Goal: Task Accomplishment & Management: Complete application form

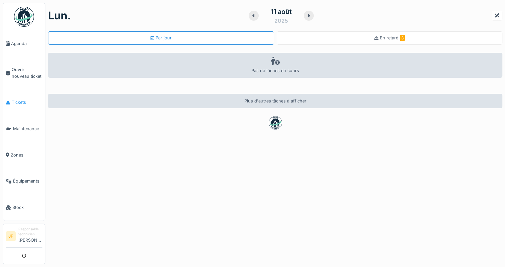
click at [15, 99] on span "Tickets" at bounding box center [27, 102] width 31 height 6
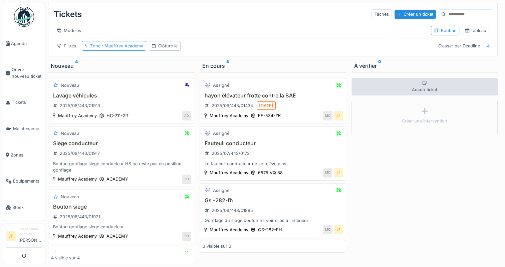
click at [237, 145] on h3 "Fauteuil conducteur" at bounding box center [273, 143] width 140 height 6
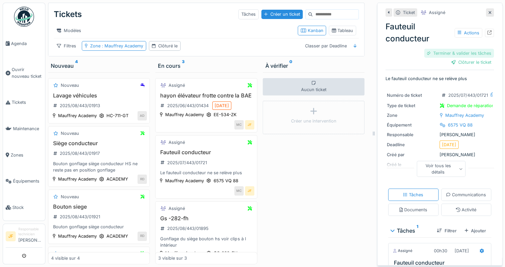
click at [432, 53] on div "Terminer & valider les tâches" at bounding box center [459, 53] width 70 height 9
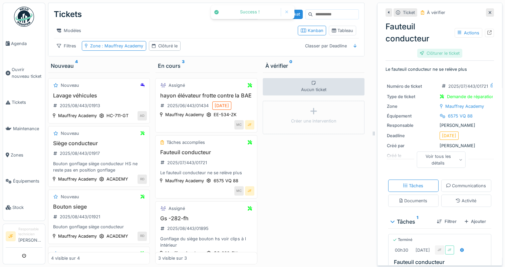
click at [436, 52] on div "Clôturer le ticket" at bounding box center [439, 53] width 45 height 9
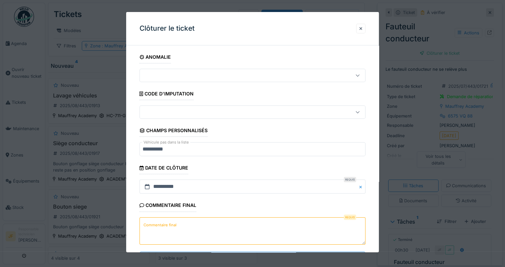
click at [159, 222] on label "Commentaire final" at bounding box center [160, 225] width 36 height 8
click at [159, 222] on textarea "Commentaire final" at bounding box center [252, 230] width 226 height 27
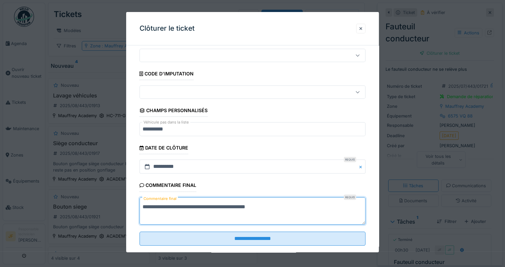
scroll to position [31, 0]
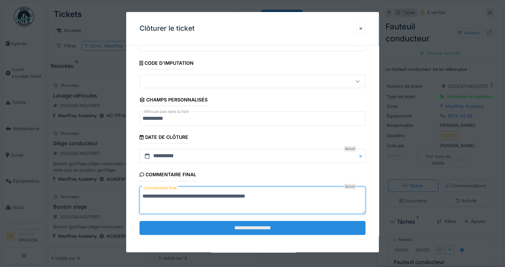
type textarea "**********"
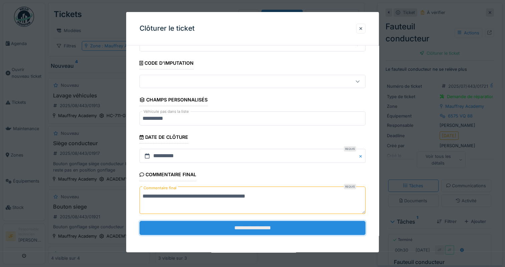
click at [234, 227] on input "**********" at bounding box center [252, 228] width 226 height 14
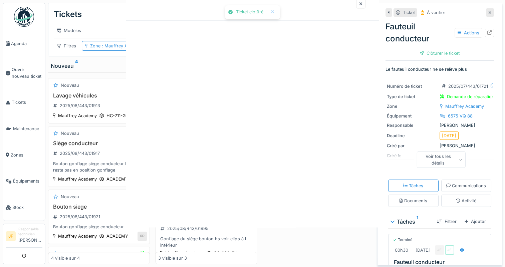
scroll to position [0, 0]
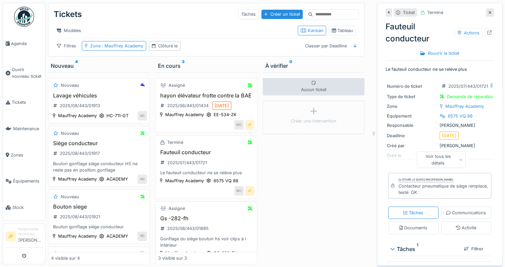
click at [174, 222] on h3 "Gs -282-fh" at bounding box center [206, 218] width 96 height 6
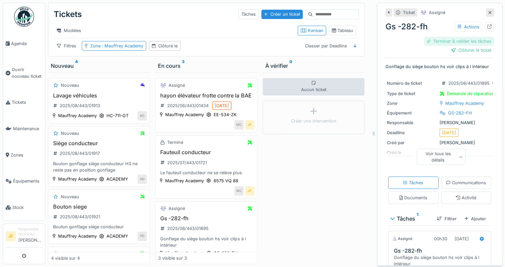
click at [435, 40] on div "Terminer & valider les tâches" at bounding box center [459, 41] width 70 height 9
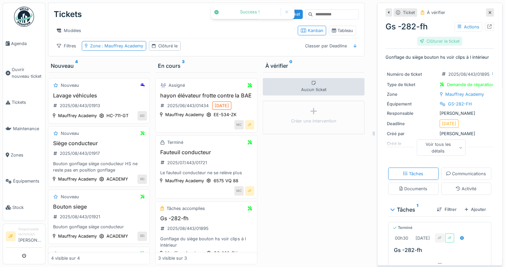
click at [441, 40] on div "Clôturer le ticket" at bounding box center [439, 41] width 45 height 9
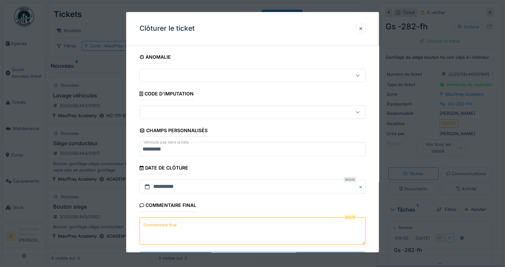
click at [156, 226] on label "Commentaire final" at bounding box center [160, 225] width 36 height 8
click at [156, 226] on textarea "Commentaire final" at bounding box center [252, 230] width 226 height 27
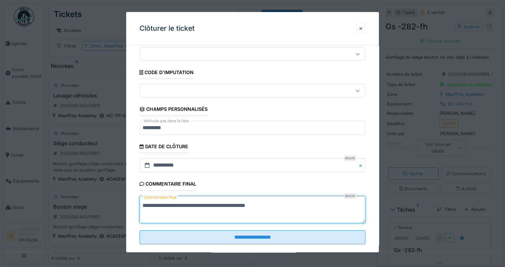
scroll to position [31, 0]
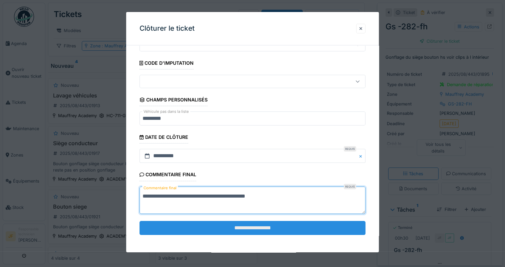
type textarea "**********"
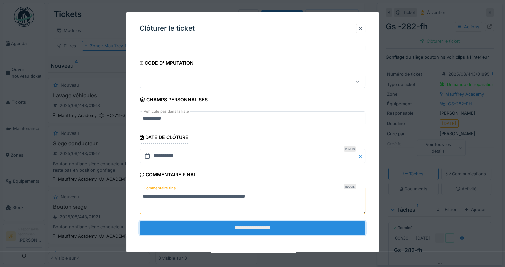
click at [243, 227] on input "**********" at bounding box center [252, 228] width 226 height 14
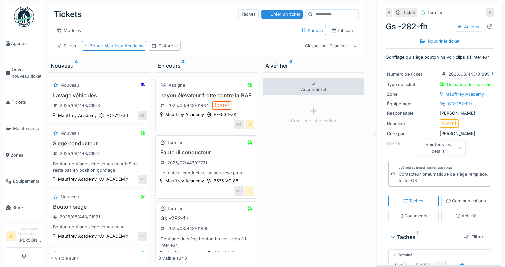
scroll to position [5, 0]
click at [78, 146] on h3 "Siège conducteur" at bounding box center [99, 143] width 96 height 6
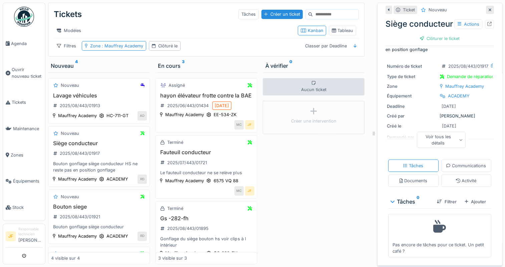
scroll to position [56, 0]
click at [467, 197] on div "Ajouter" at bounding box center [475, 201] width 27 height 9
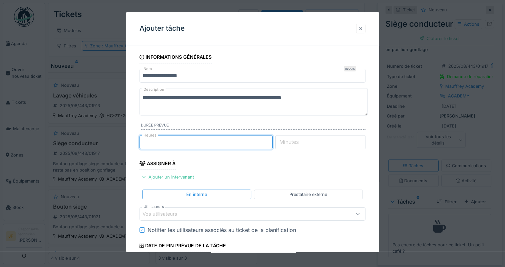
type input "*"
click at [270, 139] on input "*" at bounding box center [205, 142] width 133 height 14
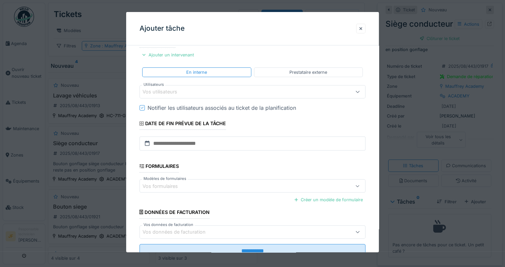
scroll to position [133, 0]
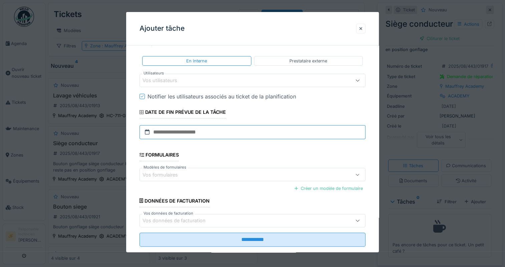
click at [181, 131] on input "text" at bounding box center [252, 132] width 226 height 14
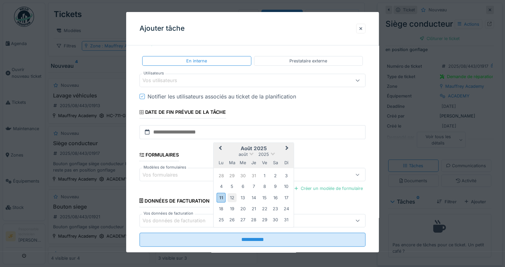
click at [232, 197] on div "12" at bounding box center [232, 197] width 9 height 9
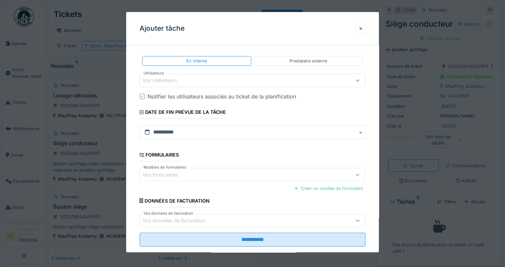
scroll to position [145, 0]
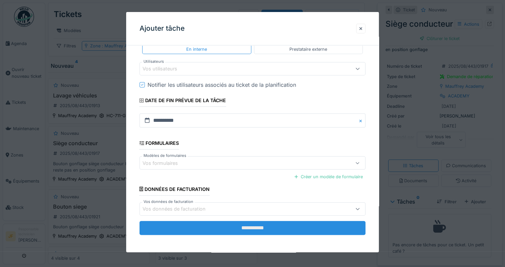
click at [265, 227] on input "**********" at bounding box center [252, 228] width 226 height 14
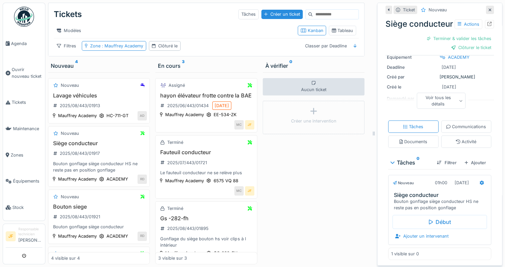
scroll to position [0, 0]
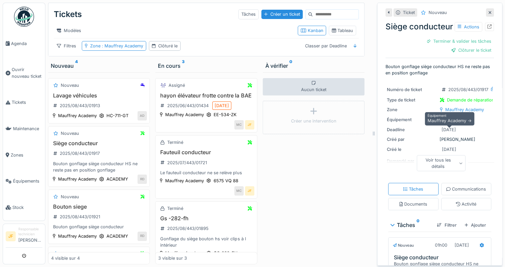
click at [456, 123] on div "ACADEMY" at bounding box center [459, 119] width 22 height 6
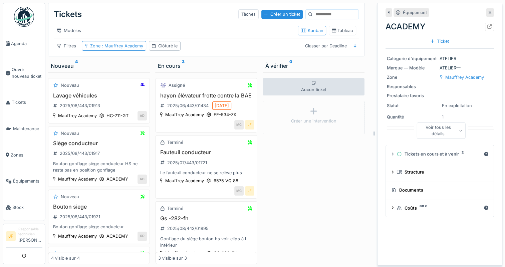
click at [322, 167] on div "Aucun ticket Créer une intervention" at bounding box center [314, 168] width 102 height 192
click at [59, 210] on h3 "Bouton siege" at bounding box center [99, 207] width 96 height 6
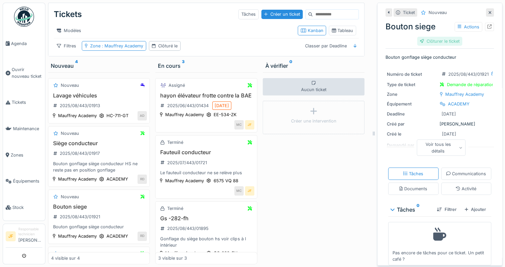
click at [429, 37] on div "Clôturer le ticket" at bounding box center [439, 41] width 45 height 9
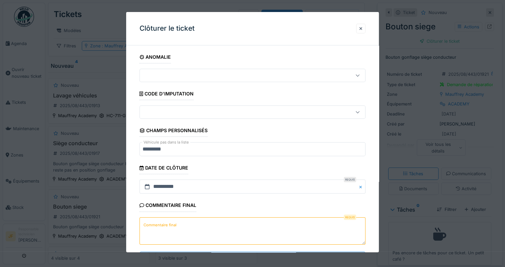
click at [179, 224] on textarea "Commentaire final" at bounding box center [252, 230] width 226 height 27
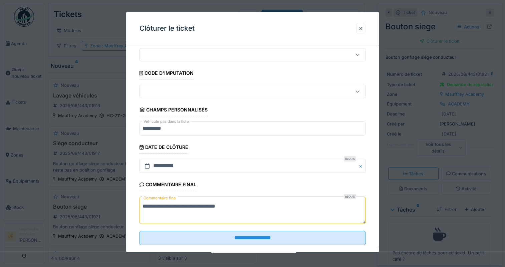
scroll to position [31, 0]
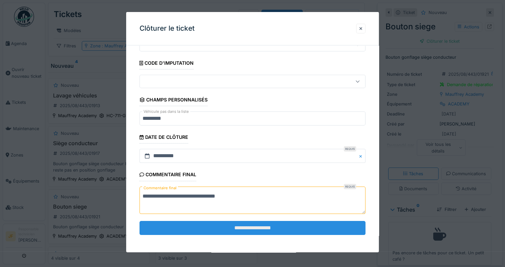
type textarea "**********"
click at [259, 225] on input "**********" at bounding box center [252, 228] width 226 height 14
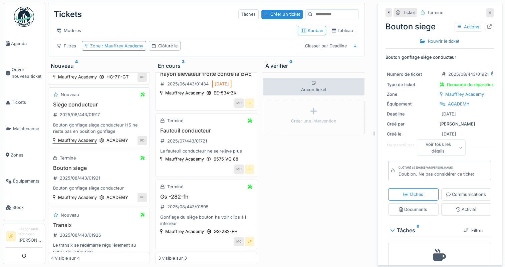
scroll to position [79, 0]
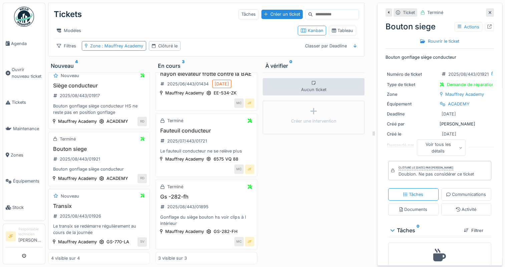
click at [65, 203] on h3 "Transix" at bounding box center [99, 206] width 96 height 6
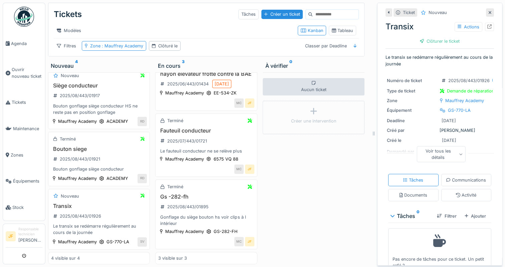
click at [440, 147] on div "Voir tous les détails" at bounding box center [440, 154] width 49 height 16
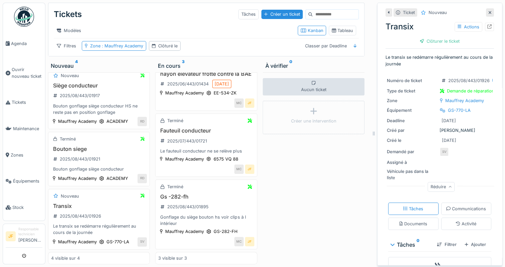
click at [311, 175] on div "Aucun ticket Créer une intervention" at bounding box center [314, 168] width 102 height 192
